Goal: Task Accomplishment & Management: Manage account settings

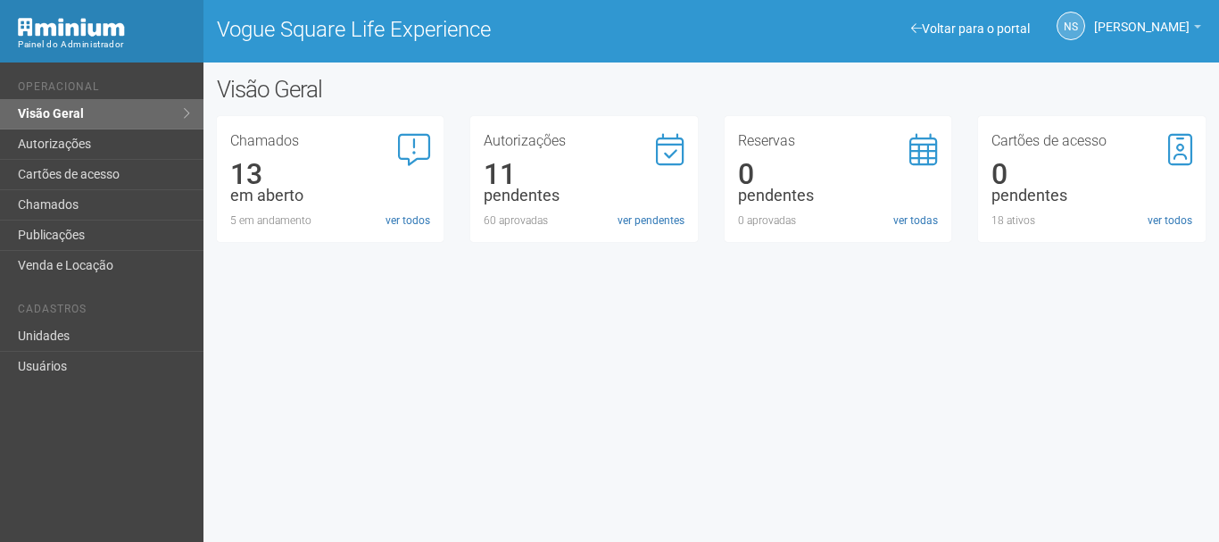
click at [685, 214] on div "Autorizações 11 pendentes 60 aprovadas ver pendentes" at bounding box center [584, 179] width 228 height 126
click at [662, 215] on link "ver pendentes" at bounding box center [651, 220] width 67 height 16
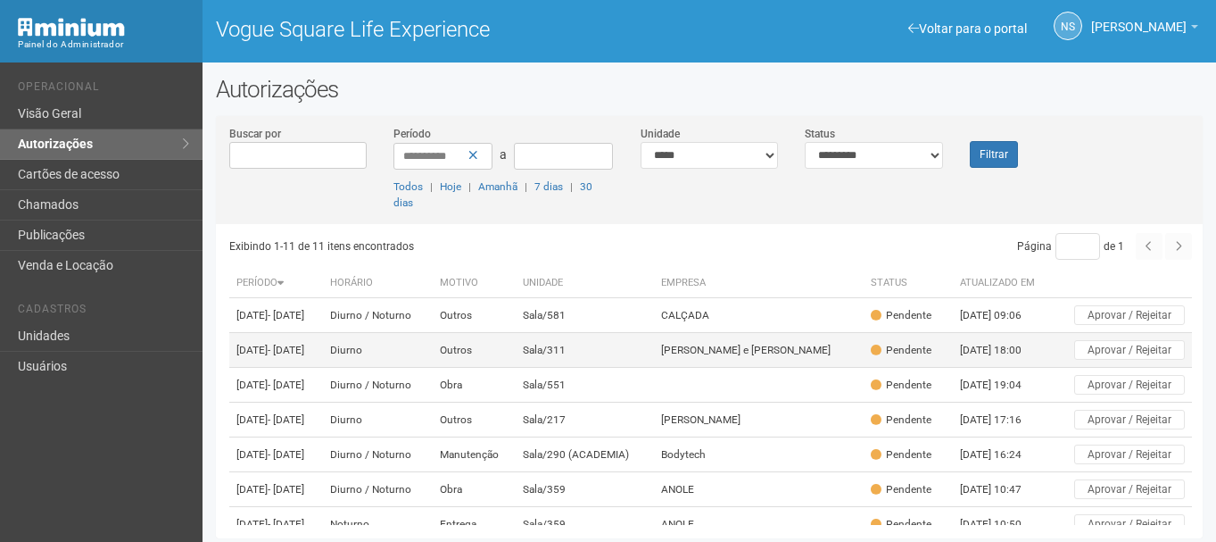
click at [653, 368] on td "Sala/311" at bounding box center [584, 350] width 137 height 35
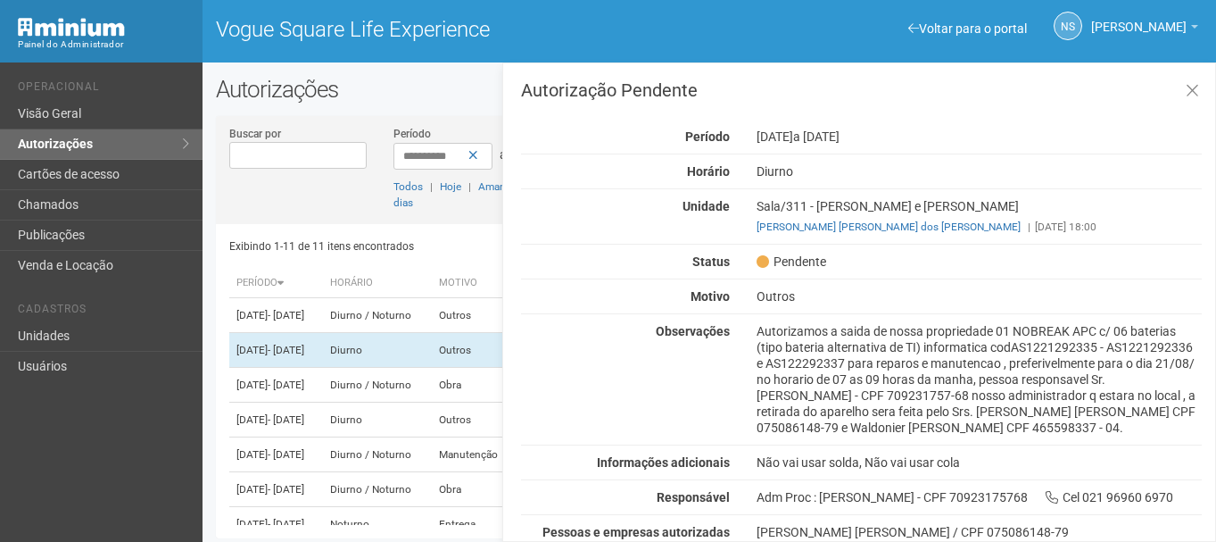
click at [786, 342] on div "Autorizamos a saida de nossa propriedade 01 NOBREAK APC c/ 06 baterias (tipo ba…" at bounding box center [979, 379] width 472 height 112
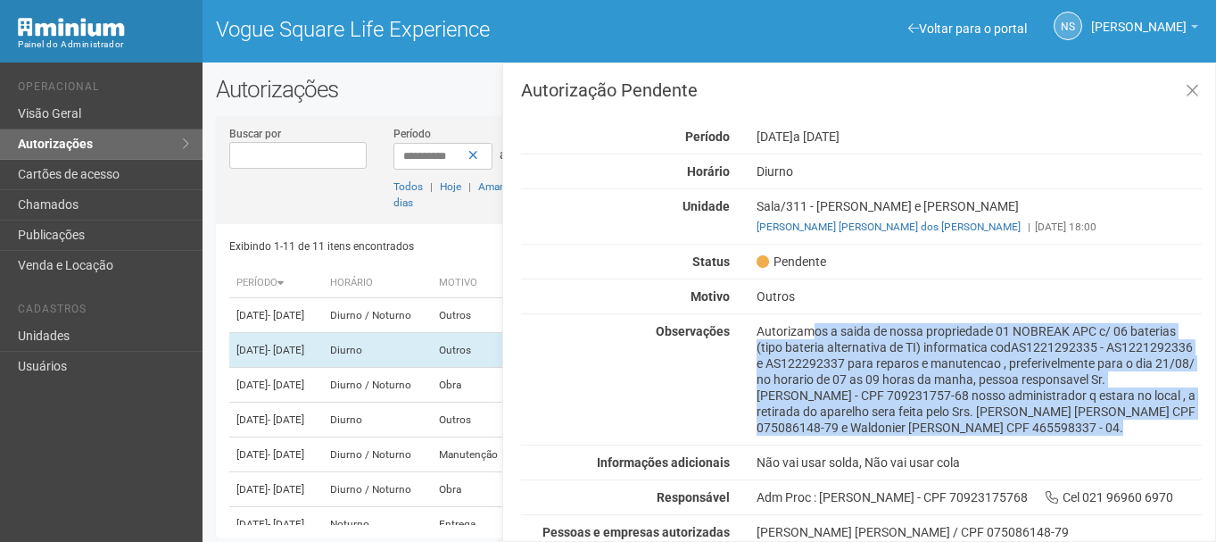
click at [786, 342] on div "Autorizamos a saida de nossa propriedade 01 NOBREAK APC c/ 06 baterias (tipo ba…" at bounding box center [979, 379] width 472 height 112
click at [774, 329] on div "Autorizamos a saida de nossa propriedade 01 NOBREAK APC c/ 06 baterias (tipo ba…" at bounding box center [979, 379] width 472 height 112
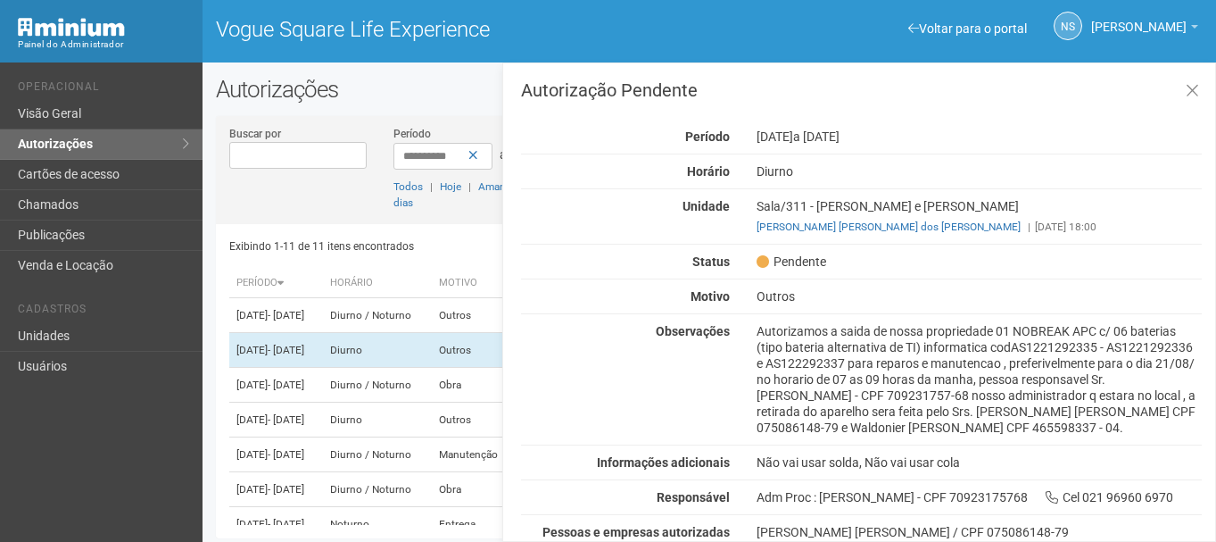
click at [922, 327] on div "Autorizamos a saida de nossa propriedade 01 NOBREAK APC c/ 06 baterias (tipo ba…" at bounding box center [979, 379] width 472 height 112
click at [995, 329] on div "Autorizamos a saida de nossa propriedade 01 NOBREAK APC c/ 06 baterias (tipo ba…" at bounding box center [979, 379] width 472 height 112
click at [840, 137] on span "a [DATE]" at bounding box center [816, 136] width 46 height 14
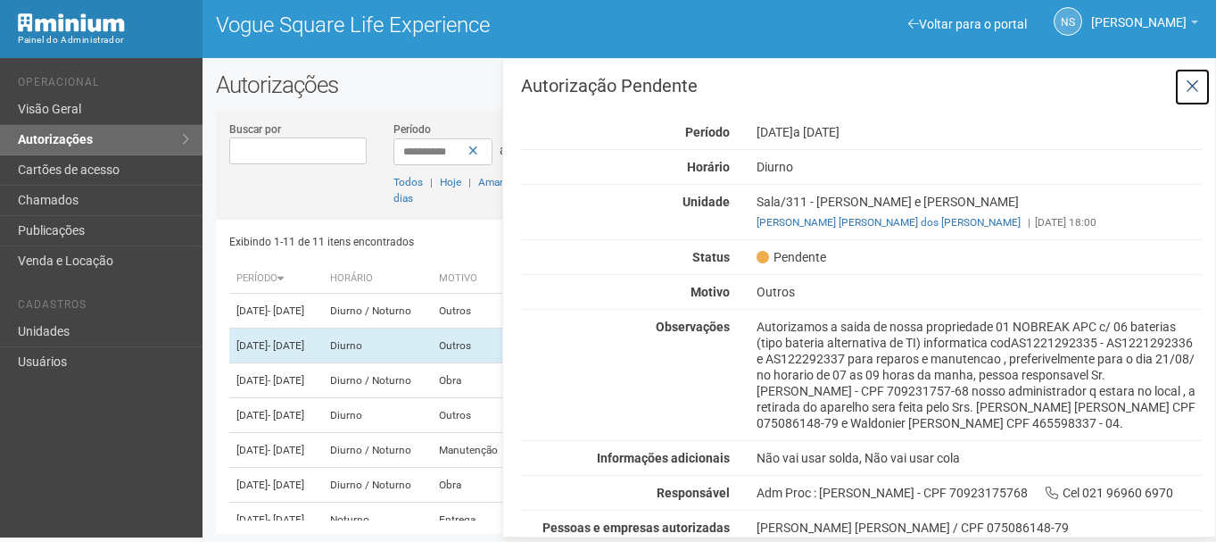
click at [1195, 89] on icon at bounding box center [1192, 87] width 13 height 18
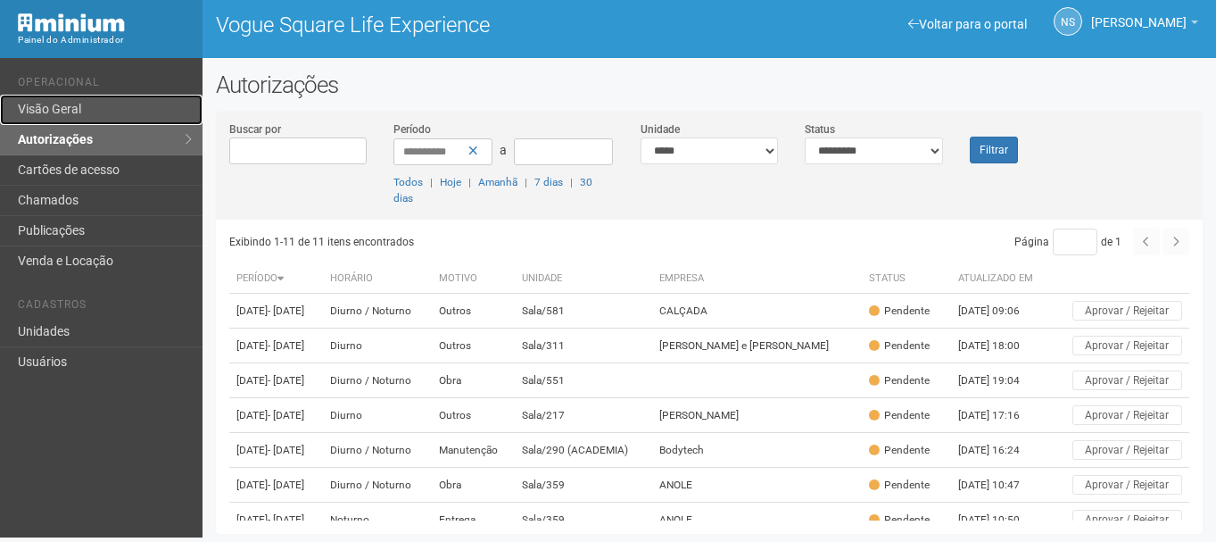
click at [127, 100] on link "Visão Geral" at bounding box center [101, 110] width 203 height 30
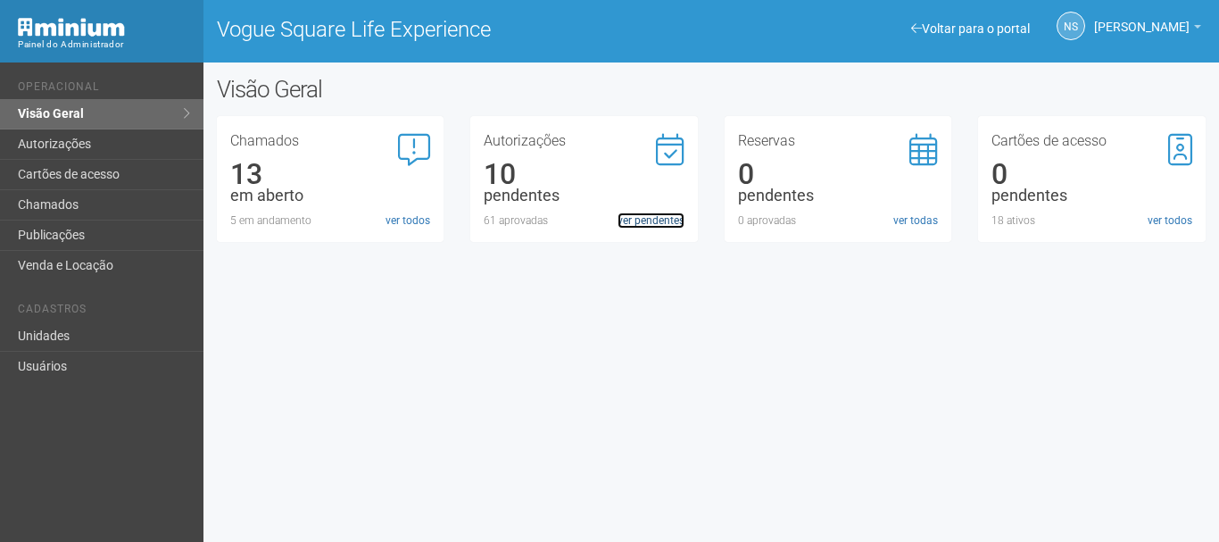
click at [665, 219] on link "ver pendentes" at bounding box center [651, 220] width 67 height 16
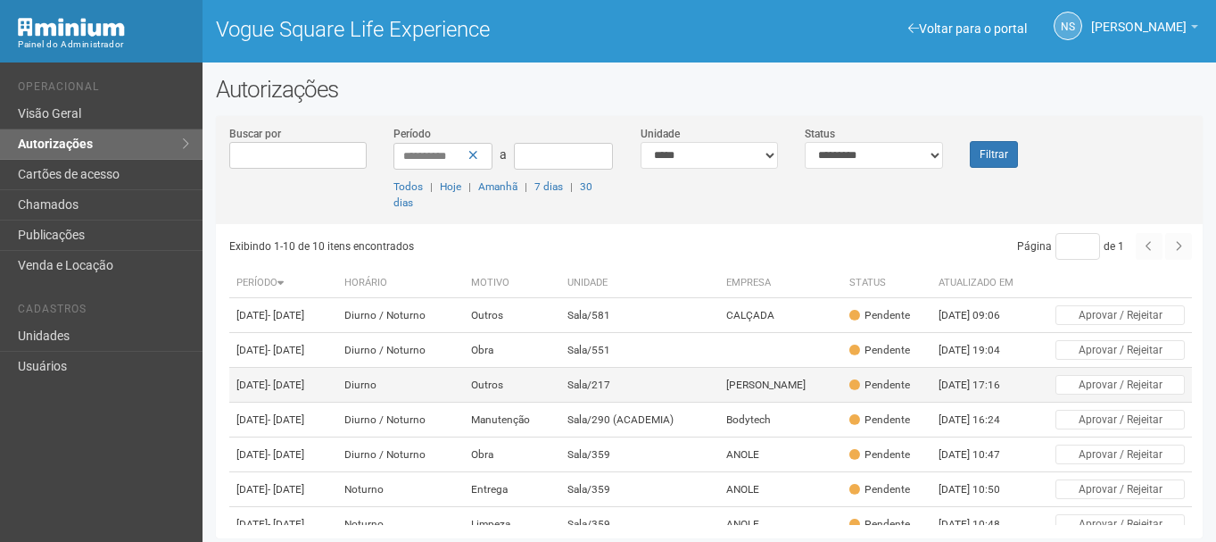
click at [560, 402] on td "Outros" at bounding box center [512, 385] width 96 height 35
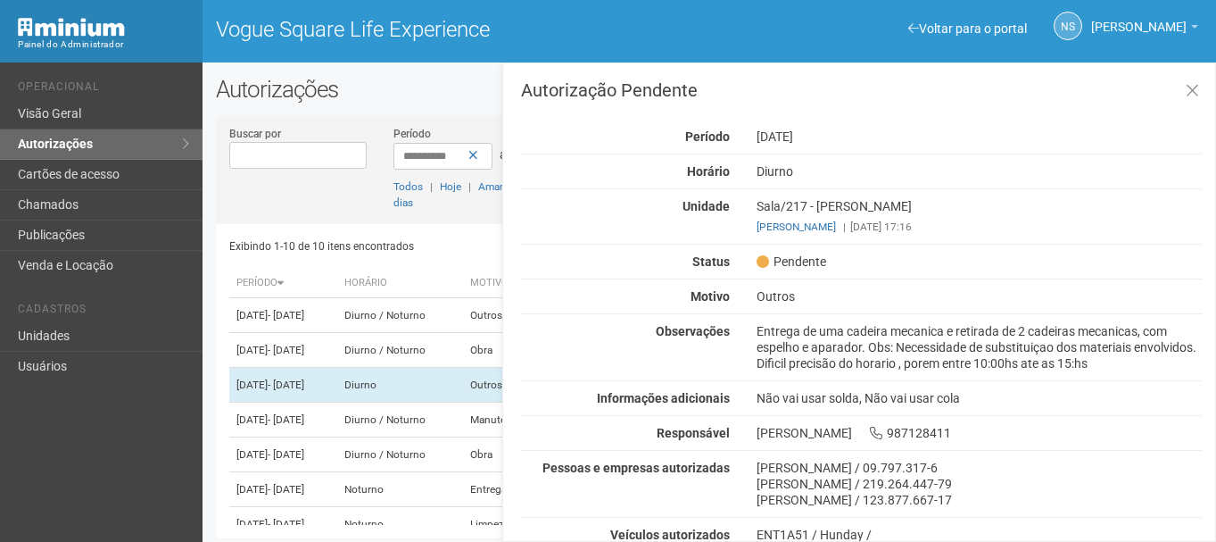
click at [871, 350] on div "Entrega de uma cadeira mecanica e retirada de 2 cadeiras mecanicas, com espelho…" at bounding box center [979, 347] width 472 height 48
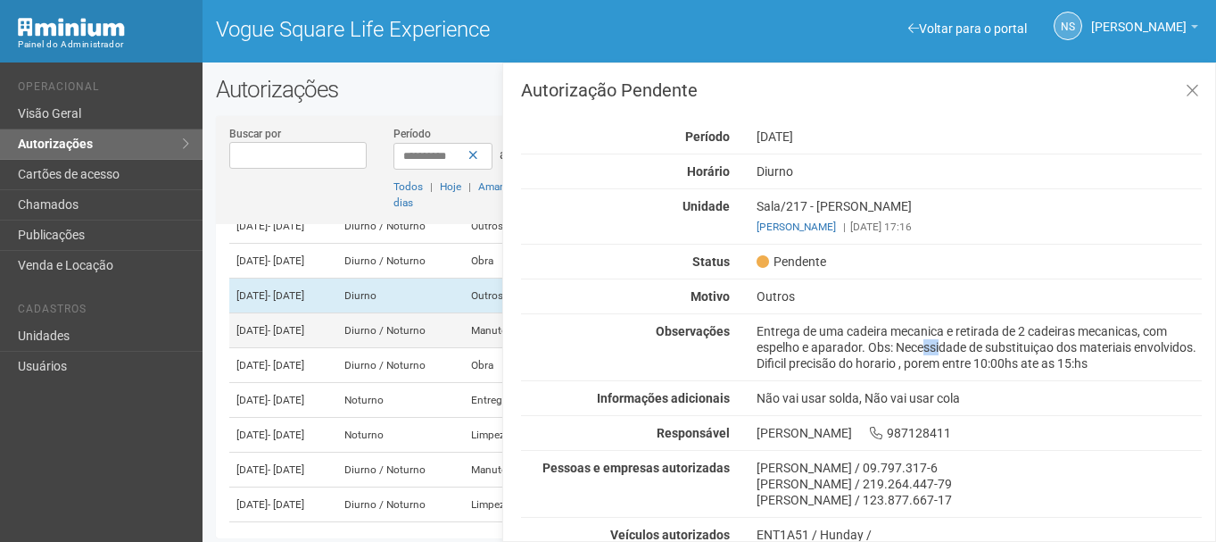
scroll to position [178, 0]
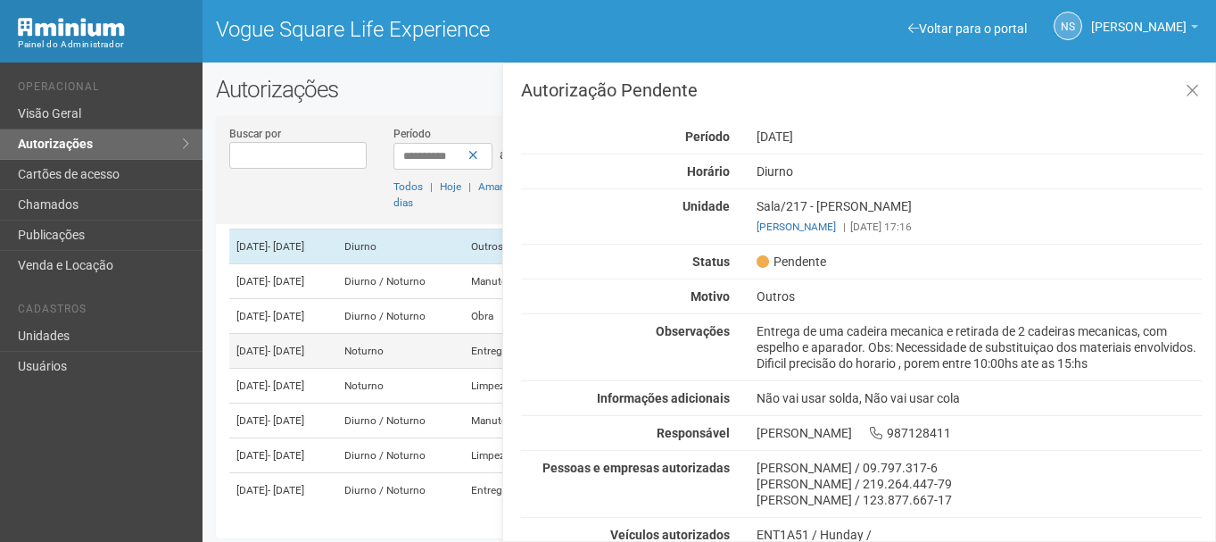
click at [304, 357] on span "- [DATE]" at bounding box center [286, 350] width 37 height 12
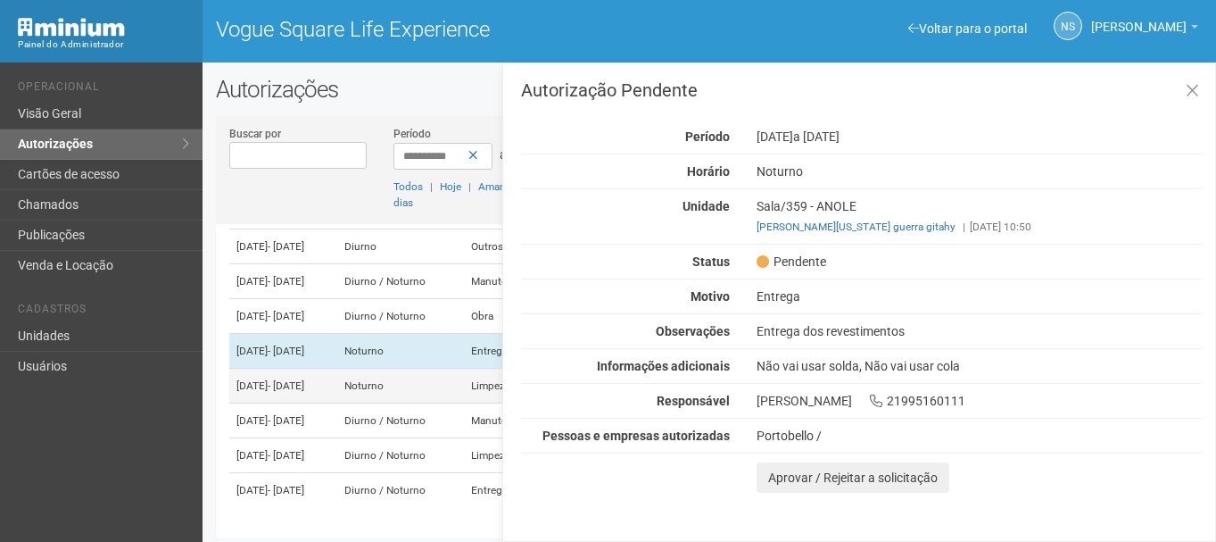
click at [337, 403] on td "21/08/2025 - 22/08/2025" at bounding box center [283, 386] width 108 height 35
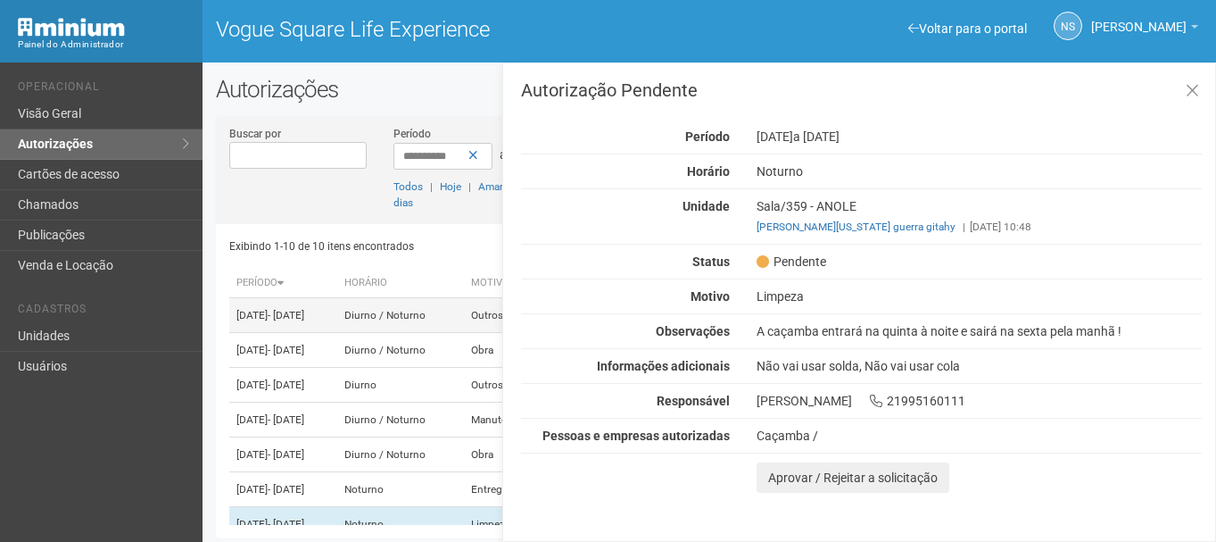
click at [304, 320] on span "- [DATE]" at bounding box center [286, 315] width 37 height 12
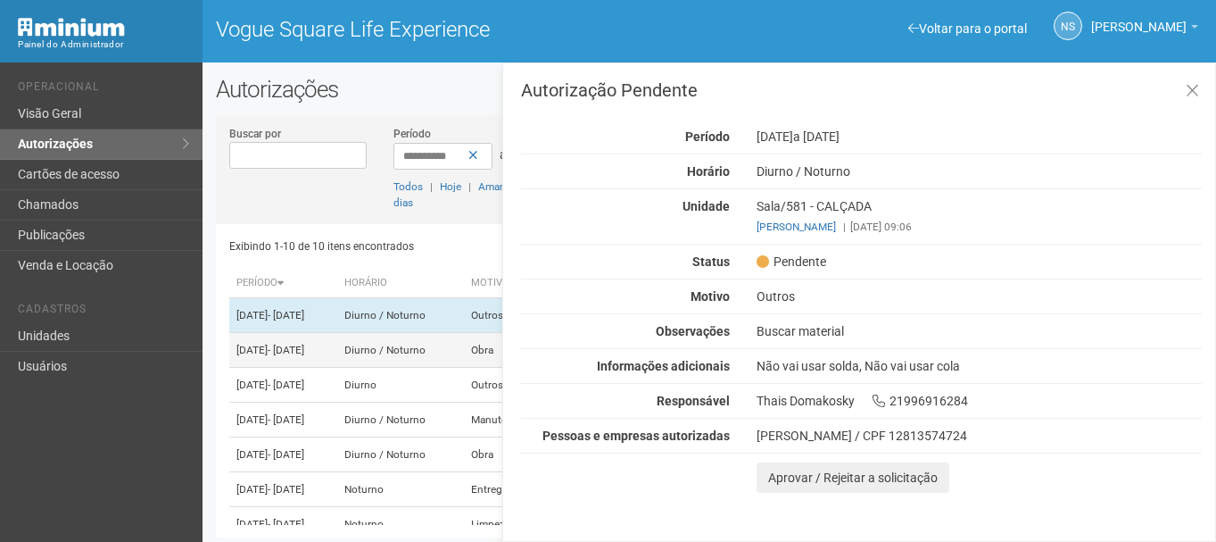
click at [337, 368] on td "20/08/2025 - 21/08/2025" at bounding box center [283, 350] width 108 height 35
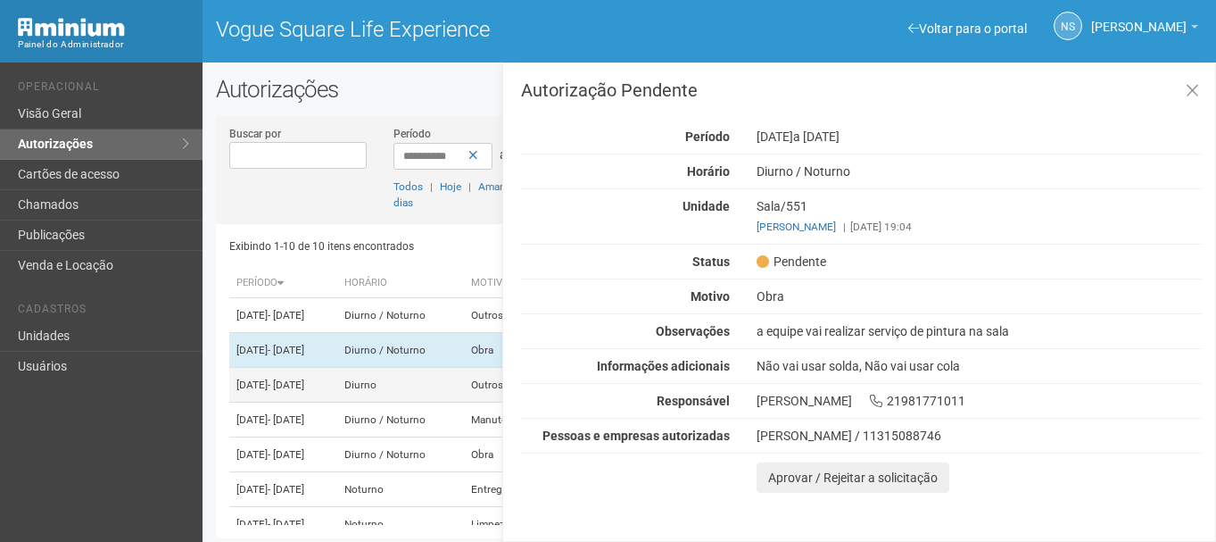
click at [337, 403] on td "21/08/2025 - 21/08/2025" at bounding box center [283, 385] width 108 height 35
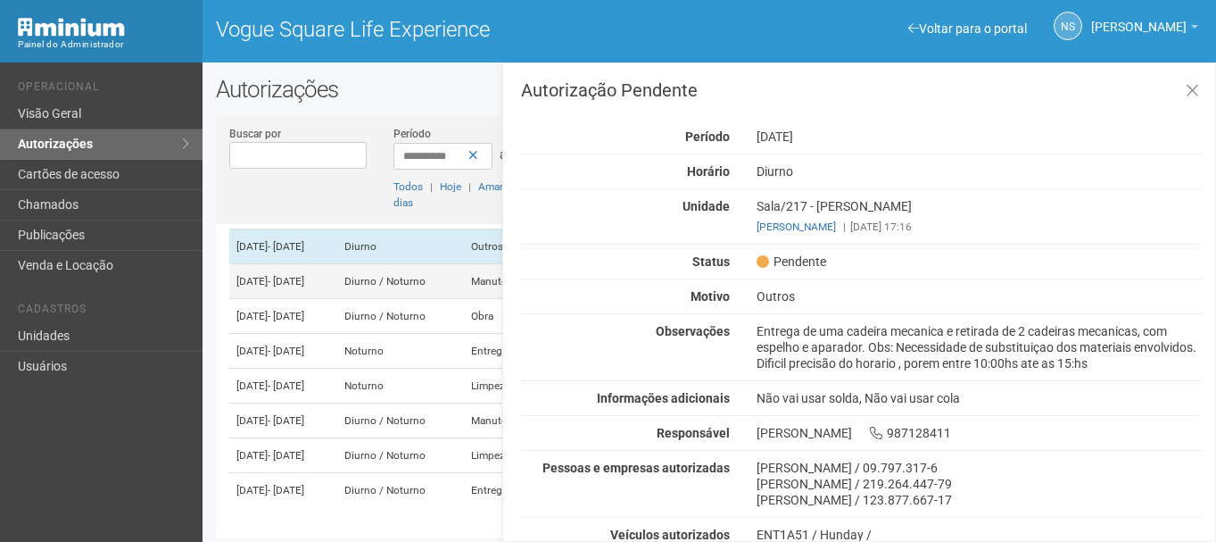
scroll to position [246, 0]
click at [337, 405] on td "22/08/2025 - 23/08/2025" at bounding box center [283, 420] width 108 height 35
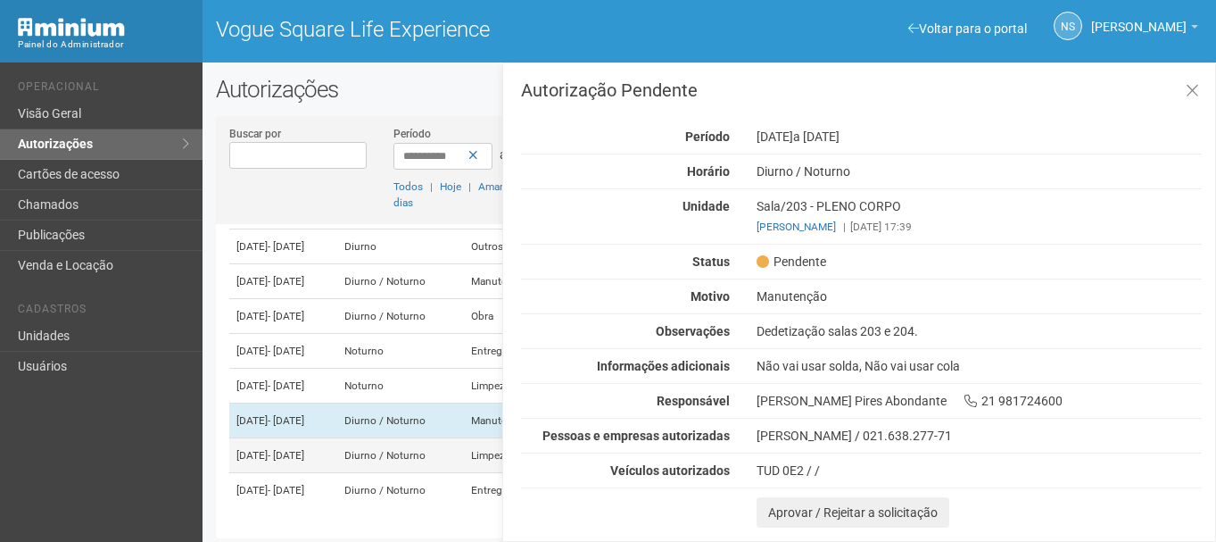
click at [337, 438] on td "22/08/2025 - 23/08/2025" at bounding box center [283, 455] width 108 height 35
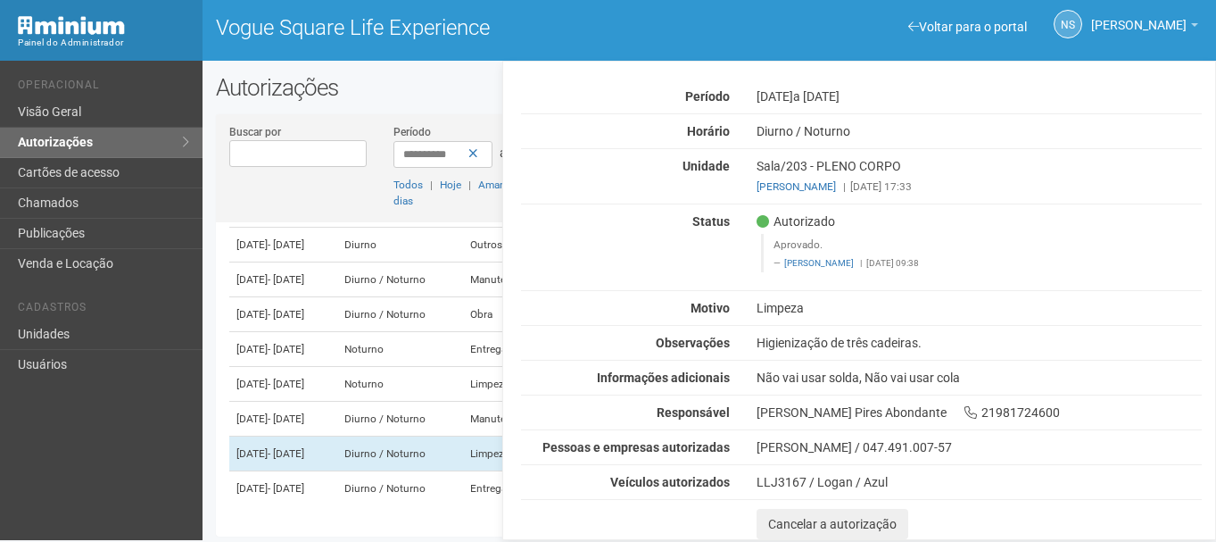
scroll to position [4, 0]
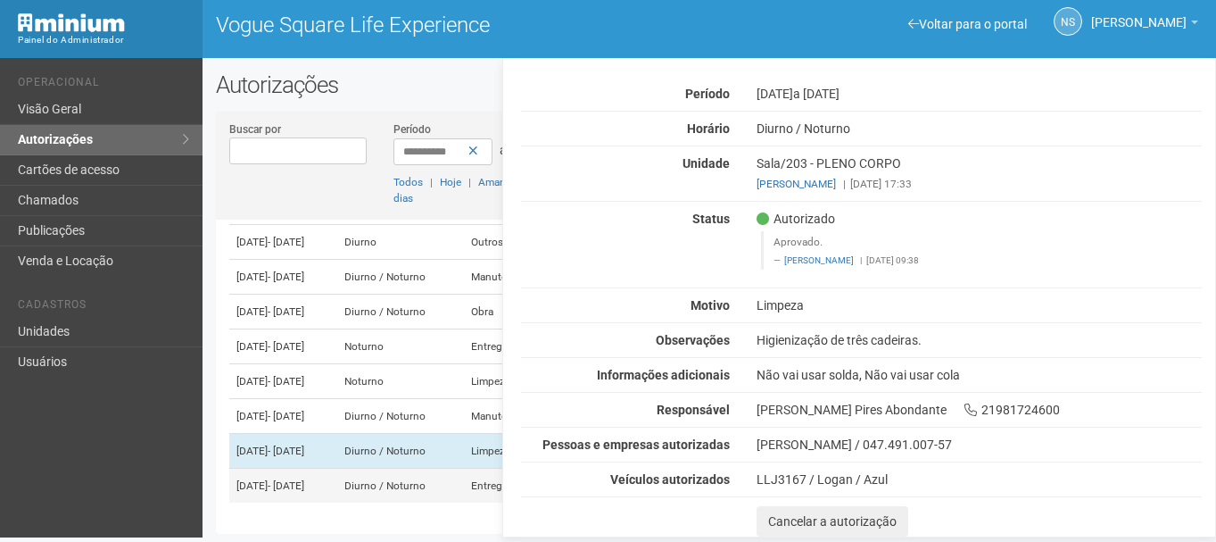
click at [426, 469] on td "Diurno / Noturno" at bounding box center [400, 486] width 126 height 35
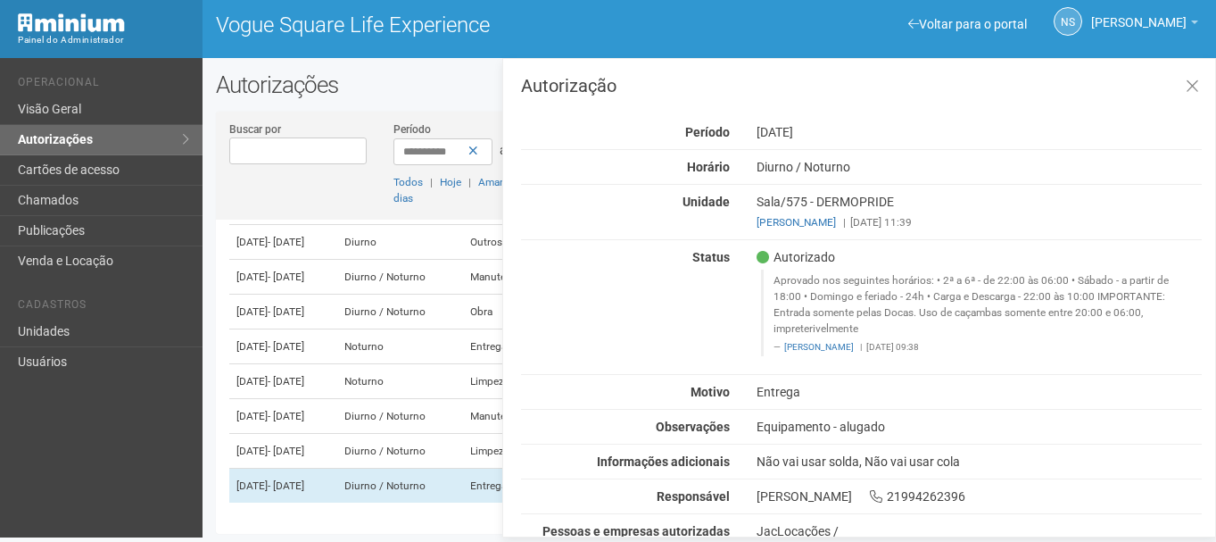
click at [986, 270] on blockquote "Aprovado nos seguintes horários: • 2ª a 6ª - de 22:00 às 06:00 • Sábado - a par…" at bounding box center [981, 313] width 441 height 87
click at [1114, 271] on blockquote "Aprovado nos seguintes horários: • 2ª a 6ª - de 22:00 às 06:00 • Sábado - a par…" at bounding box center [981, 313] width 441 height 87
click at [1116, 272] on blockquote "Aprovado nos seguintes horários: • 2ª a 6ª - de 22:00 às 06:00 • Sábado - a par…" at bounding box center [981, 313] width 441 height 87
click at [937, 319] on blockquote "Aprovado nos seguintes horários: • 2ª a 6ª - de 22:00 às 06:00 • Sábado - a par…" at bounding box center [981, 313] width 441 height 87
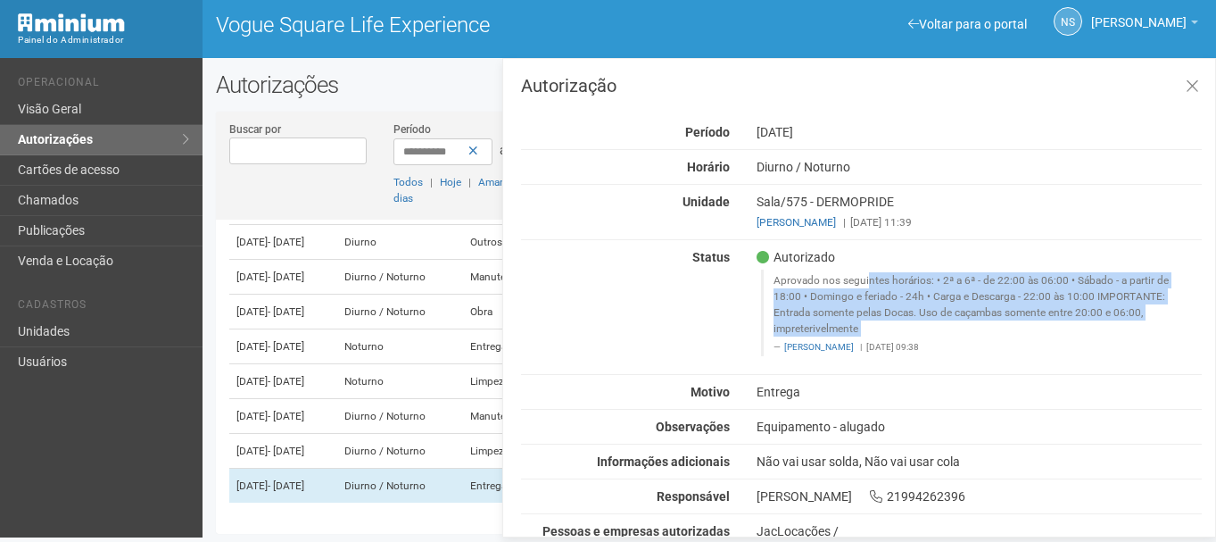
click at [937, 319] on blockquote "Aprovado nos seguintes horários: • 2ª a 6ª - de 22:00 às 06:00 • Sábado - a par…" at bounding box center [981, 313] width 441 height 87
click at [932, 320] on blockquote "Aprovado nos seguintes horários: • 2ª a 6ª - de 22:00 às 06:00 • Sábado - a par…" at bounding box center [981, 313] width 441 height 87
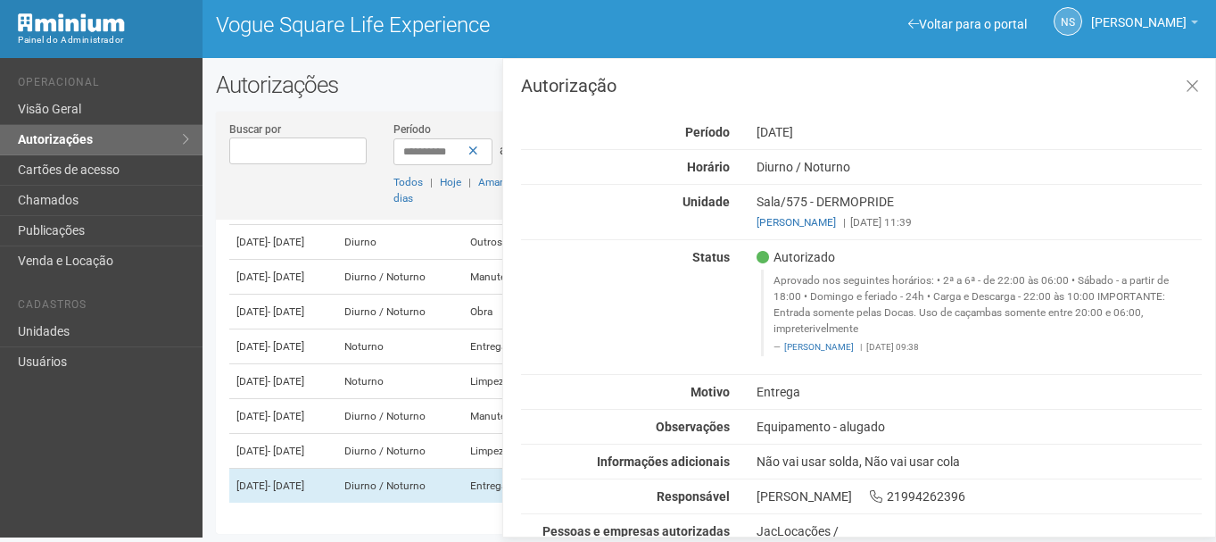
click at [822, 308] on blockquote "Aprovado nos seguintes horários: • 2ª a 6ª - de 22:00 às 06:00 • Sábado - a par…" at bounding box center [981, 313] width 441 height 87
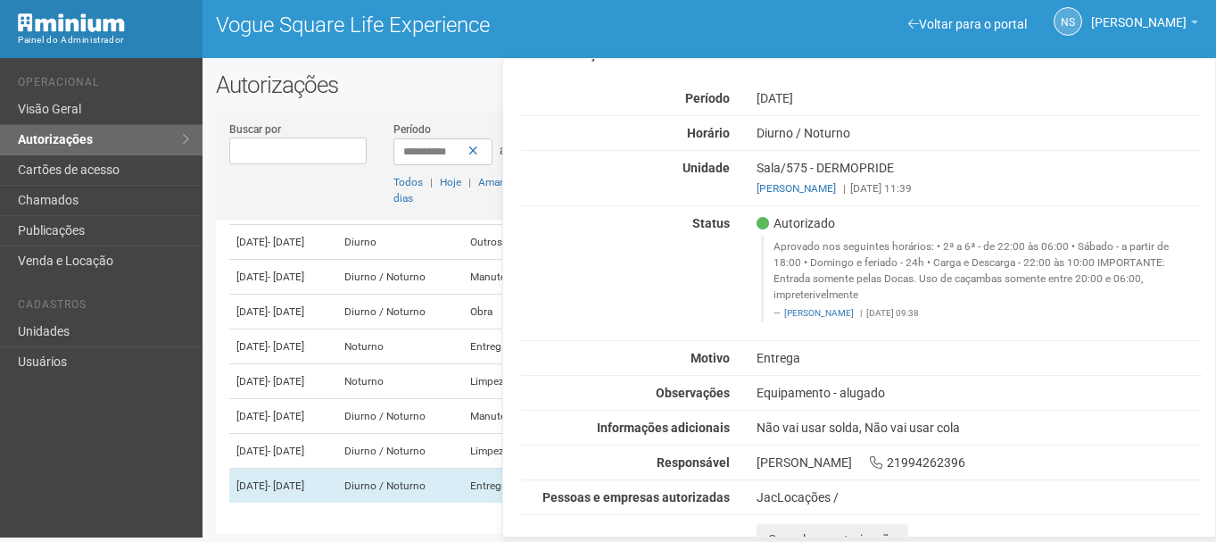
scroll to position [52, 0]
